Goal: Task Accomplishment & Management: Manage account settings

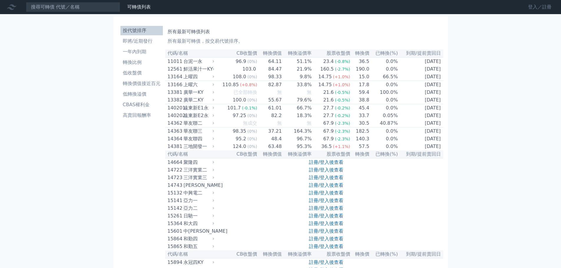
click at [529, 8] on link "登入／註冊" at bounding box center [539, 6] width 33 height 9
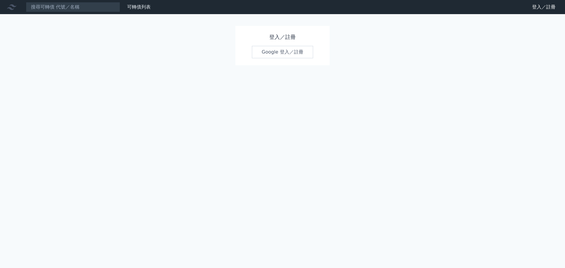
click at [278, 52] on link "Google 登入／註冊" at bounding box center [282, 52] width 61 height 12
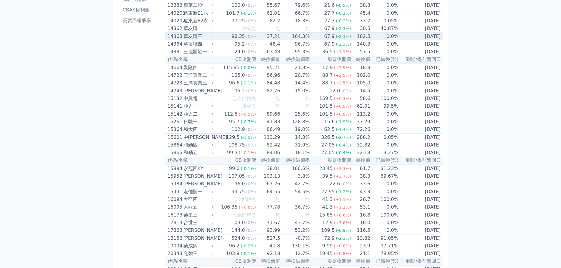
scroll to position [88, 0]
